Goal: Task Accomplishment & Management: Manage account settings

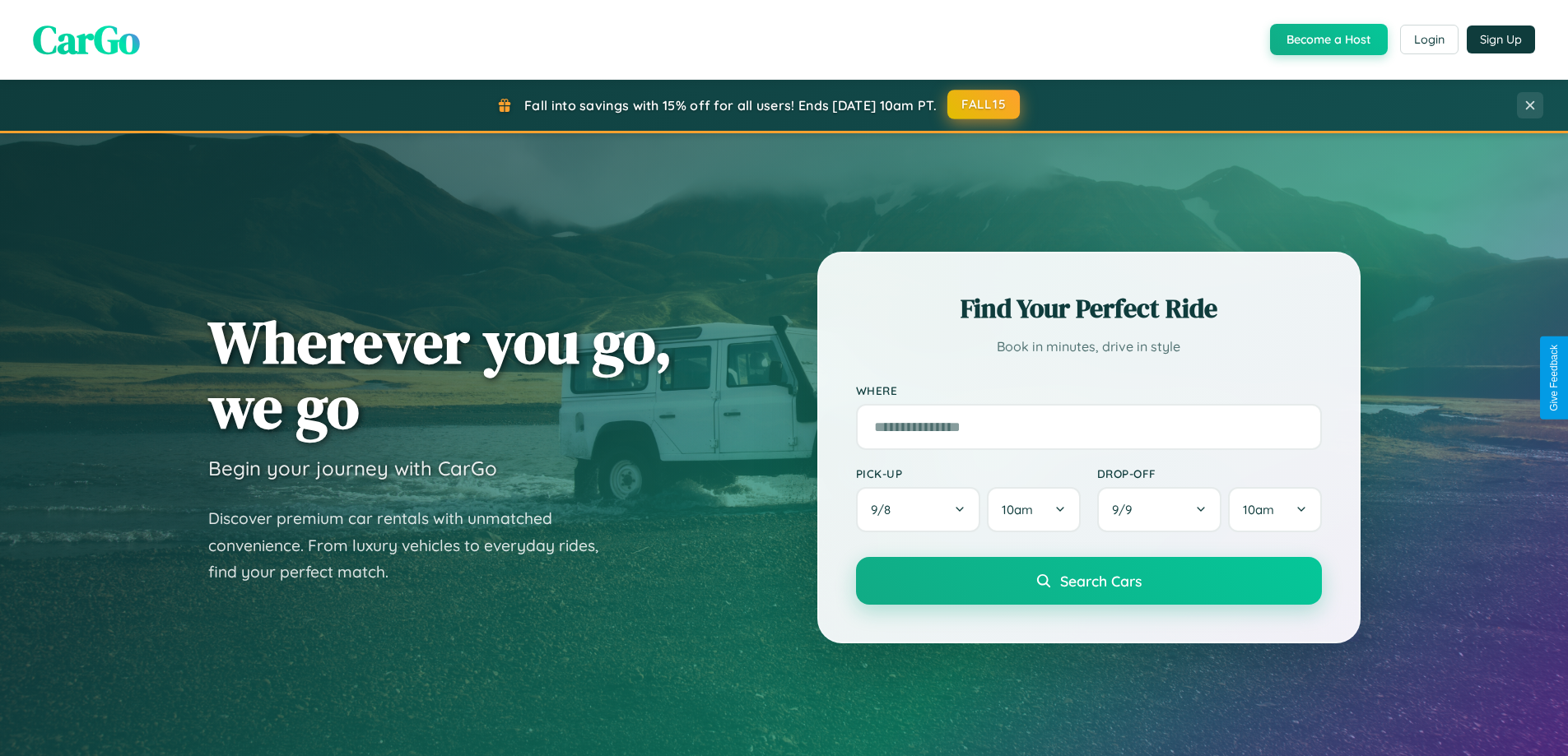
click at [984, 105] on button "FALL15" at bounding box center [983, 104] width 72 height 30
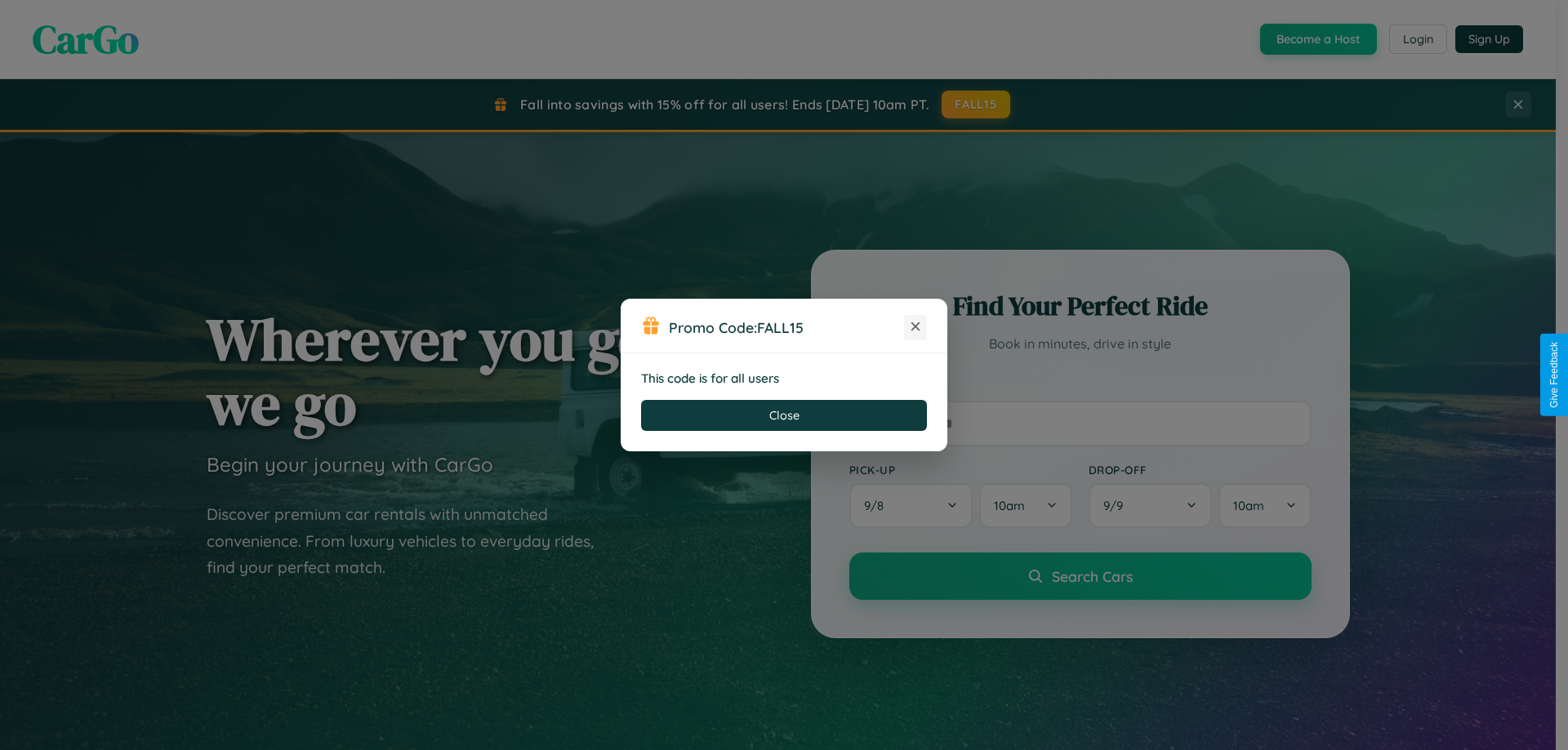
click at [915, 328] on icon at bounding box center [915, 327] width 16 height 16
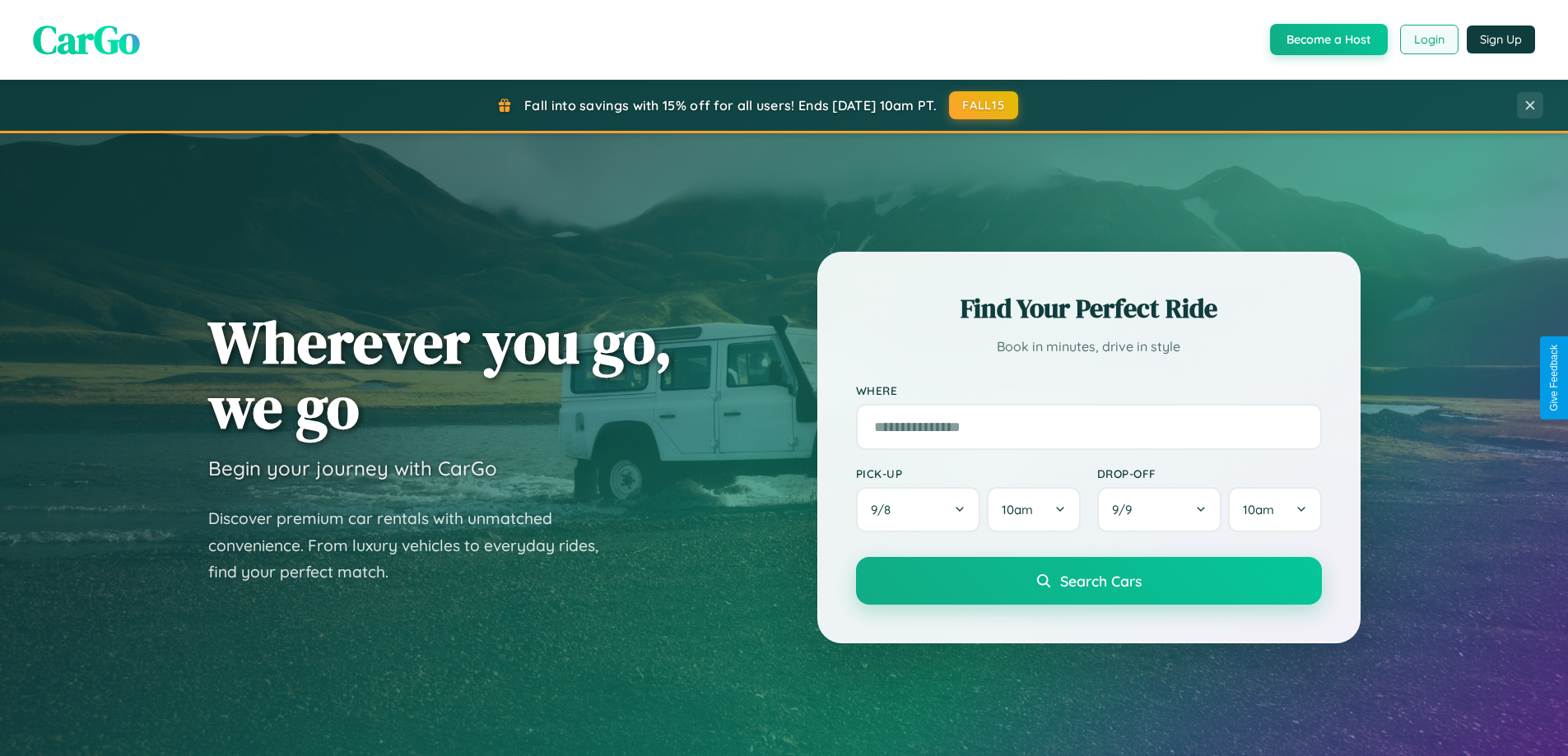
click at [1428, 40] on button "Login" at bounding box center [1429, 39] width 59 height 30
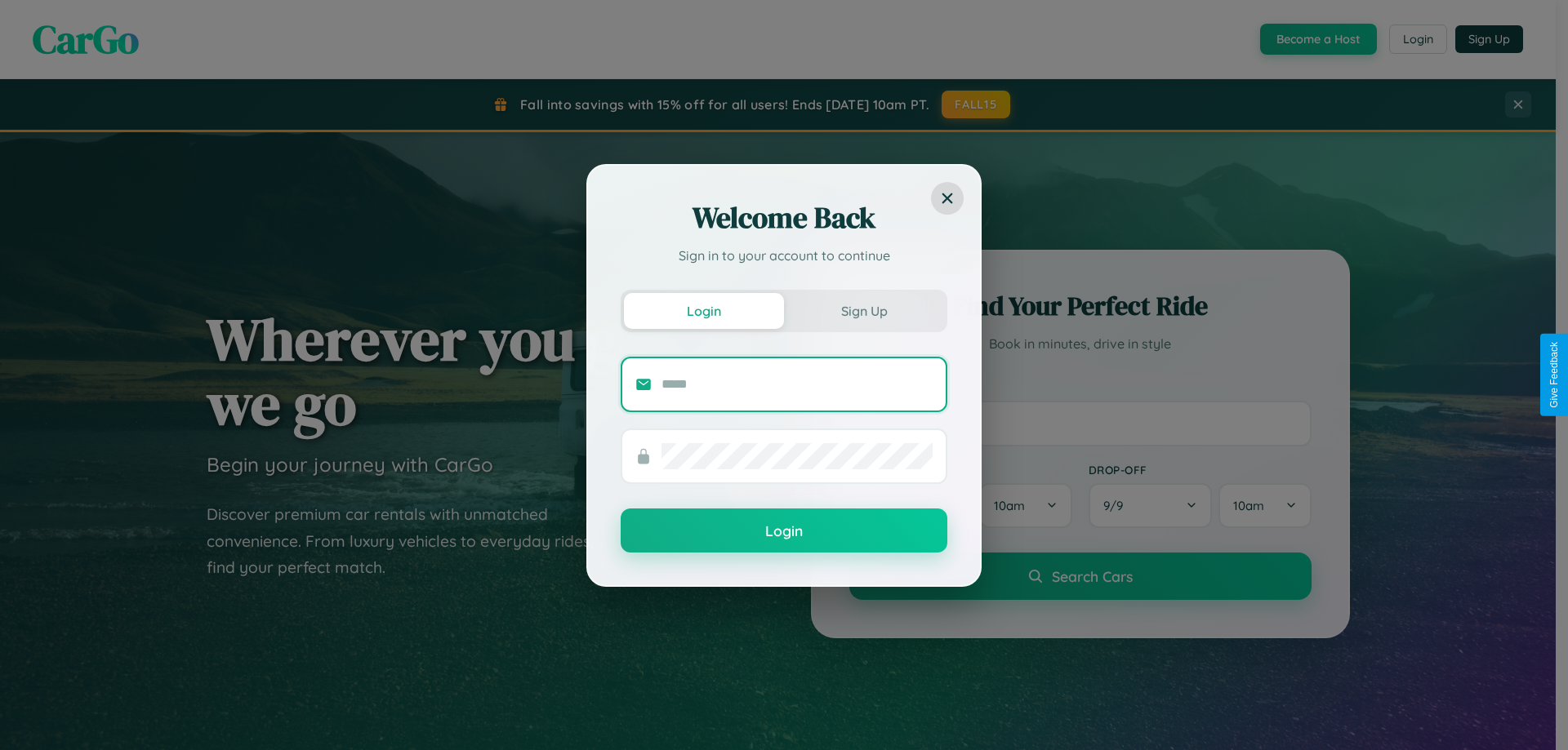
click at [797, 384] on input "text" at bounding box center [797, 384] width 271 height 26
type input "**********"
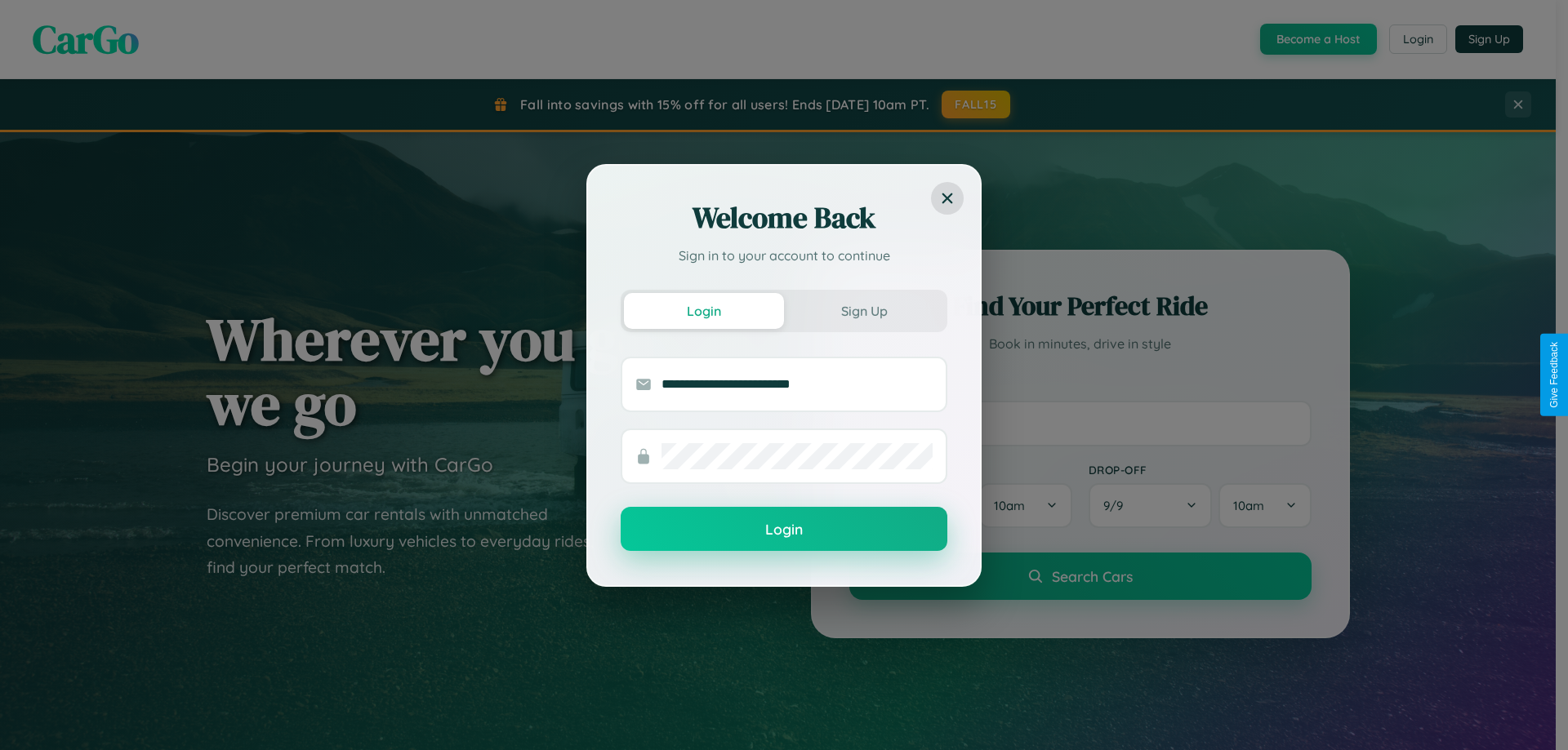
click at [784, 530] on button "Login" at bounding box center [784, 528] width 327 height 44
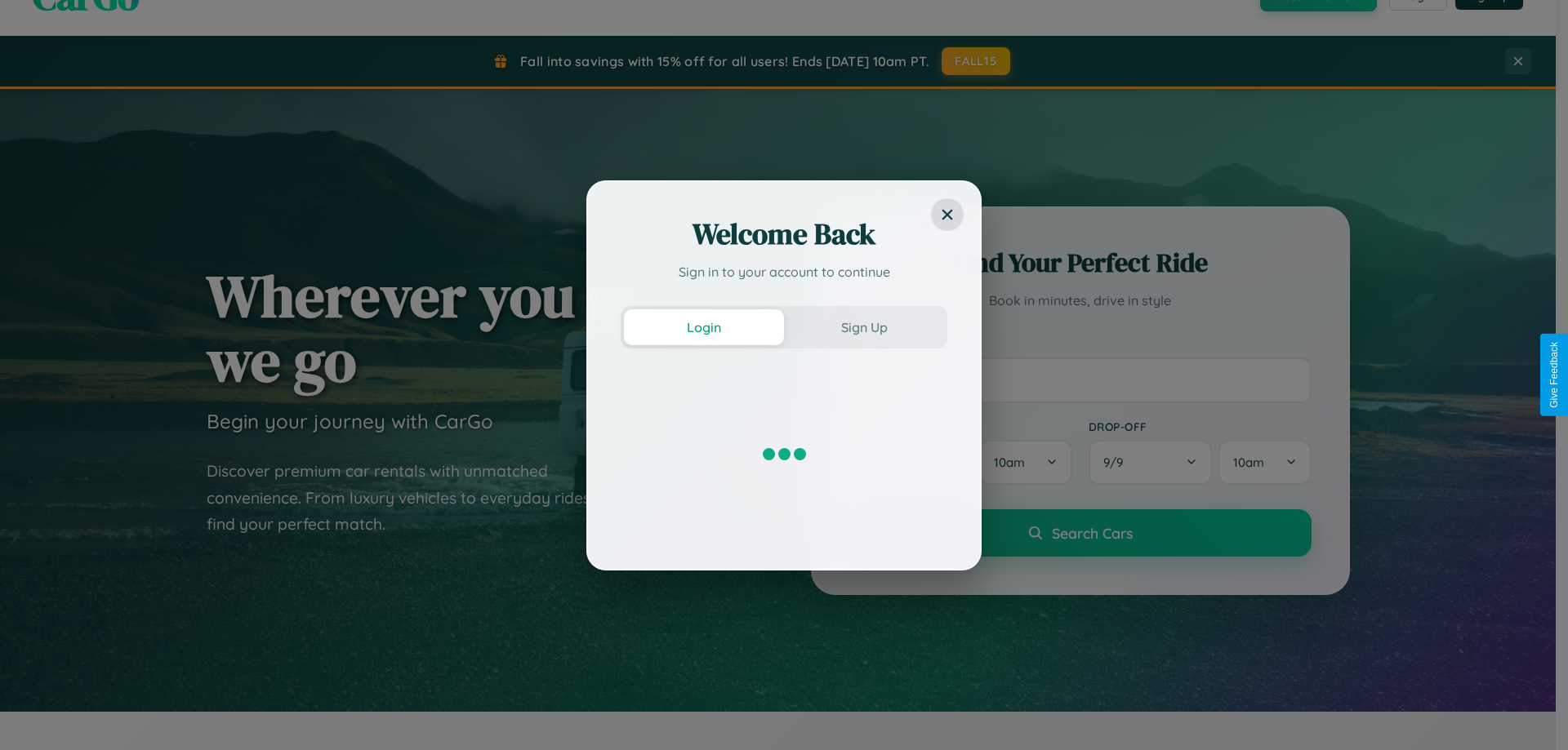
scroll to position [48, 0]
